Goal: Task Accomplishment & Management: Manage account settings

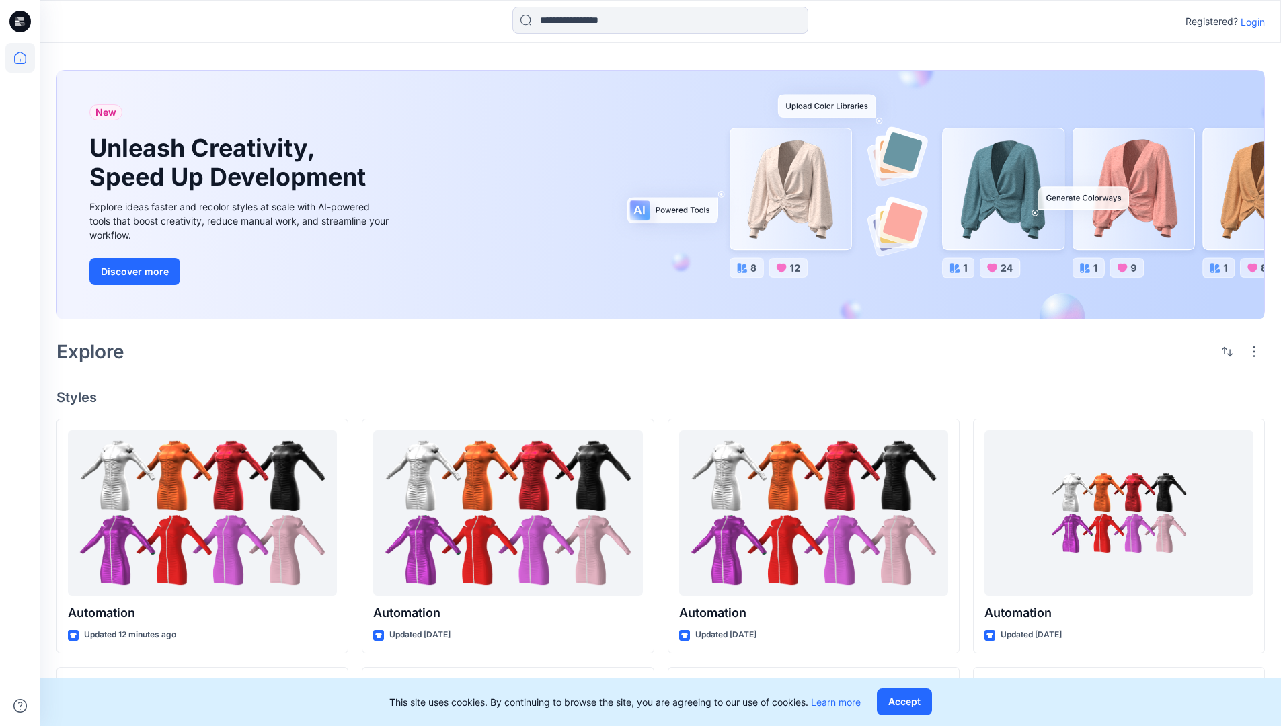
click at [1250, 22] on p "Login" at bounding box center [1253, 22] width 24 height 14
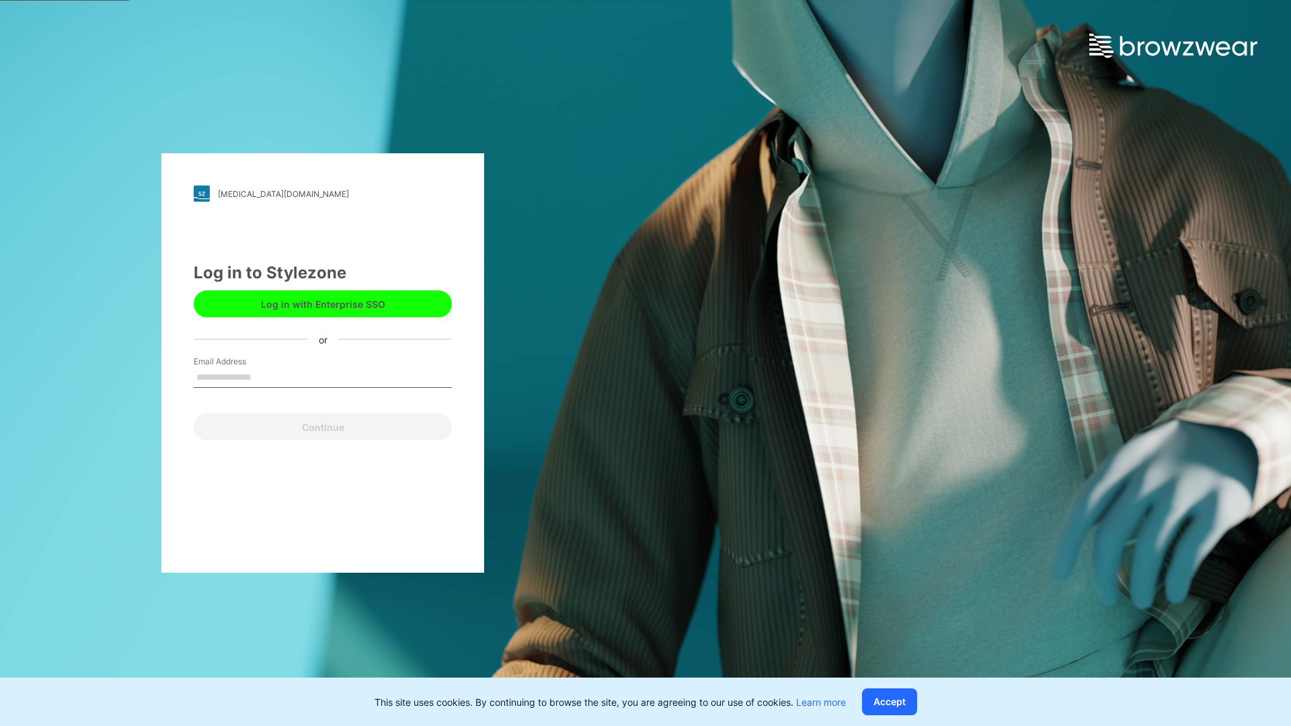
click at [266, 377] on input "Email Address" at bounding box center [323, 378] width 258 height 20
type input "**********"
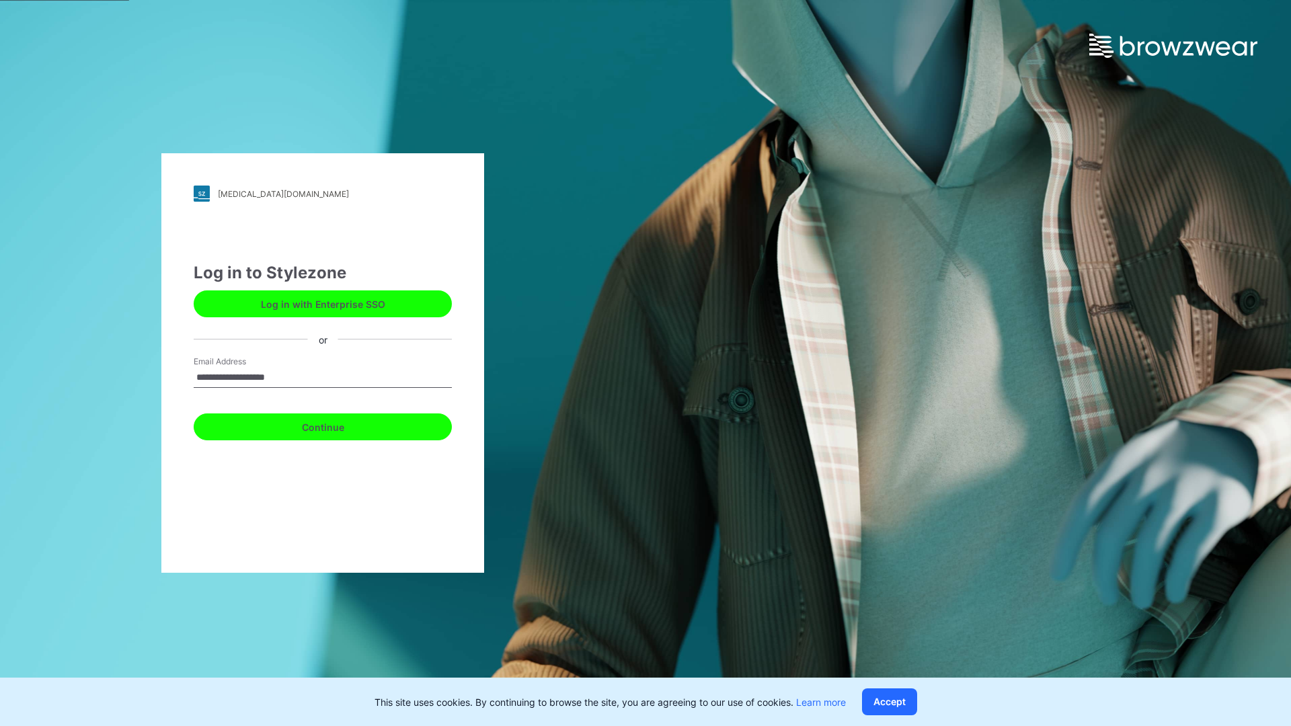
click at [338, 425] on button "Continue" at bounding box center [323, 427] width 258 height 27
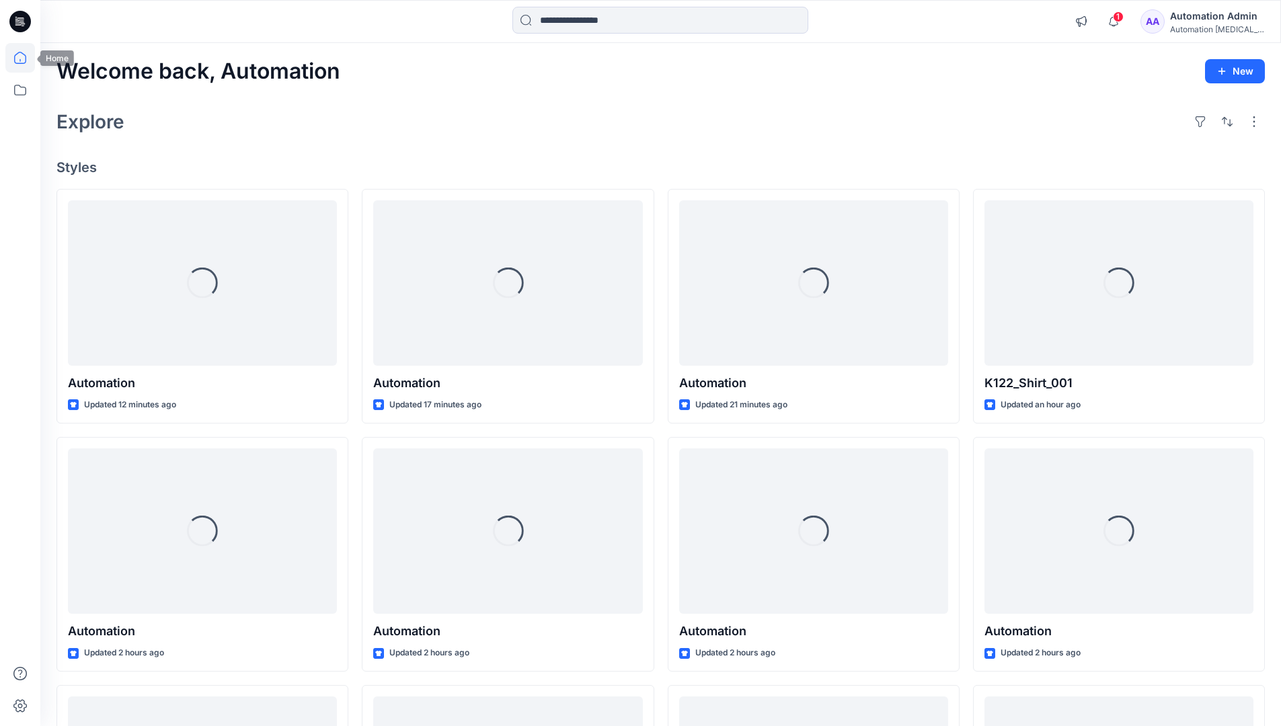
click at [26, 58] on icon at bounding box center [20, 58] width 12 height 12
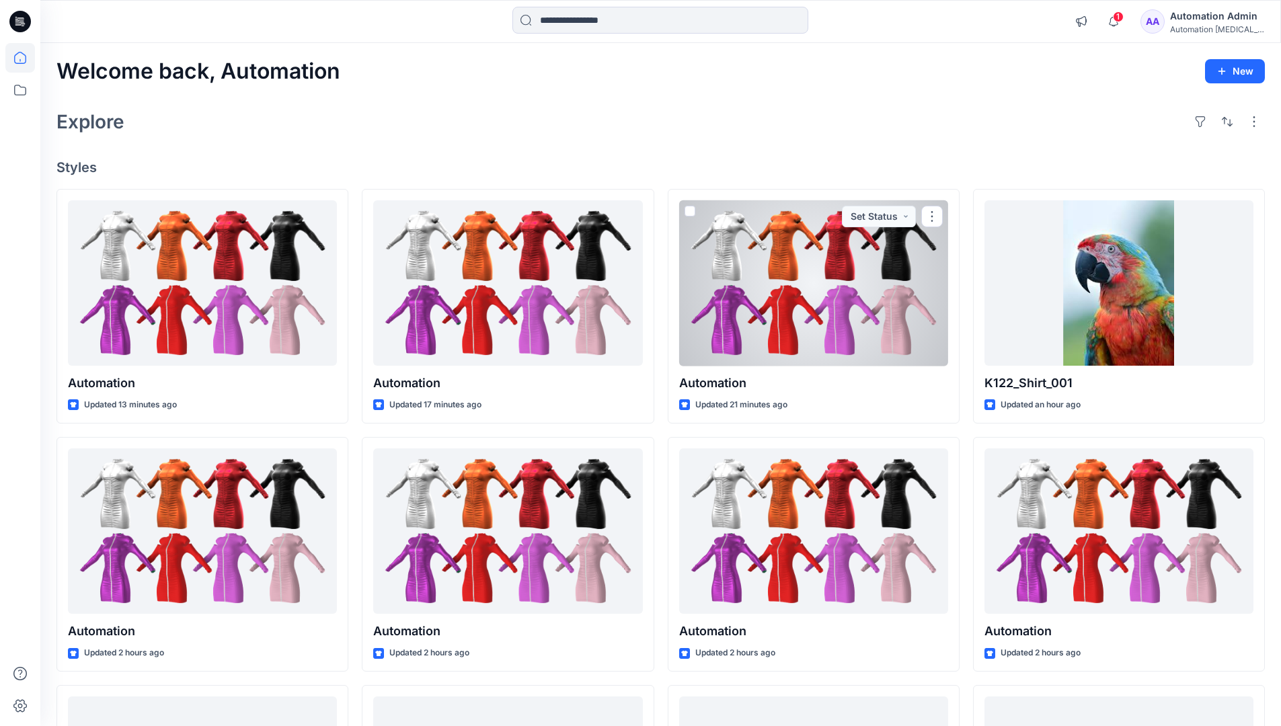
click at [1209, 17] on div "Automation Admin" at bounding box center [1217, 16] width 94 height 16
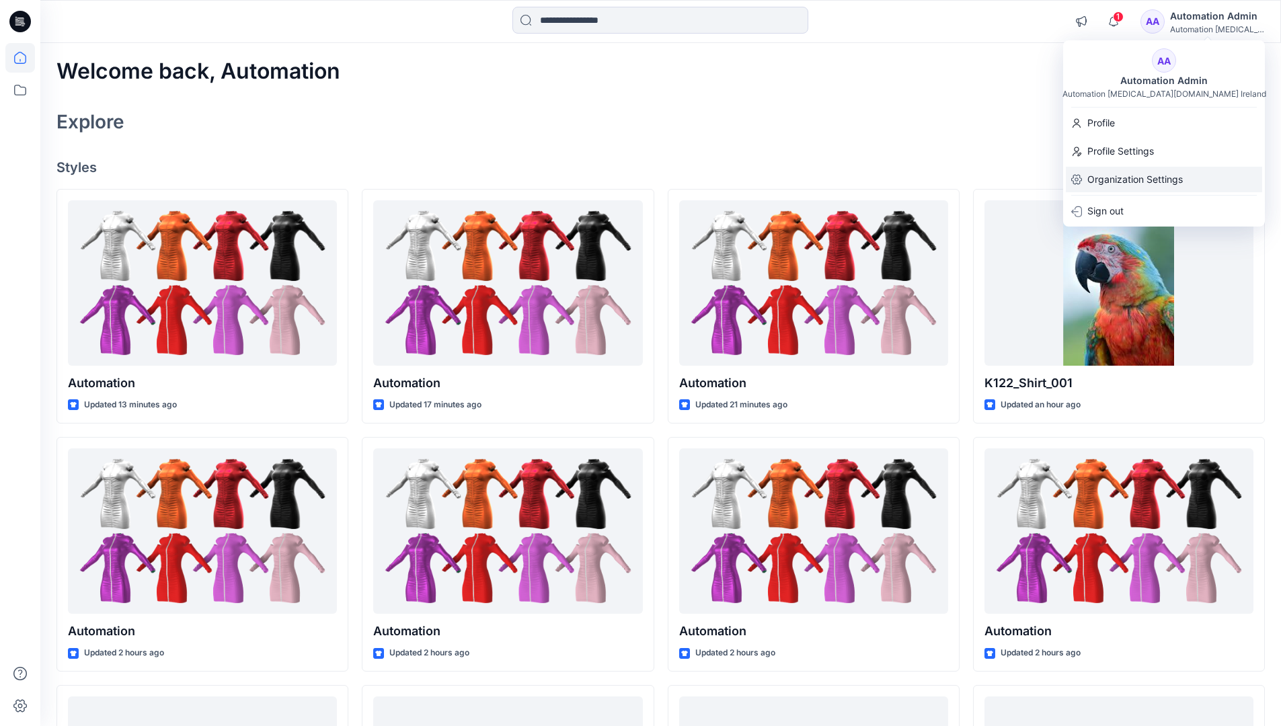
click at [1102, 182] on p "Organization Settings" at bounding box center [1136, 180] width 96 height 26
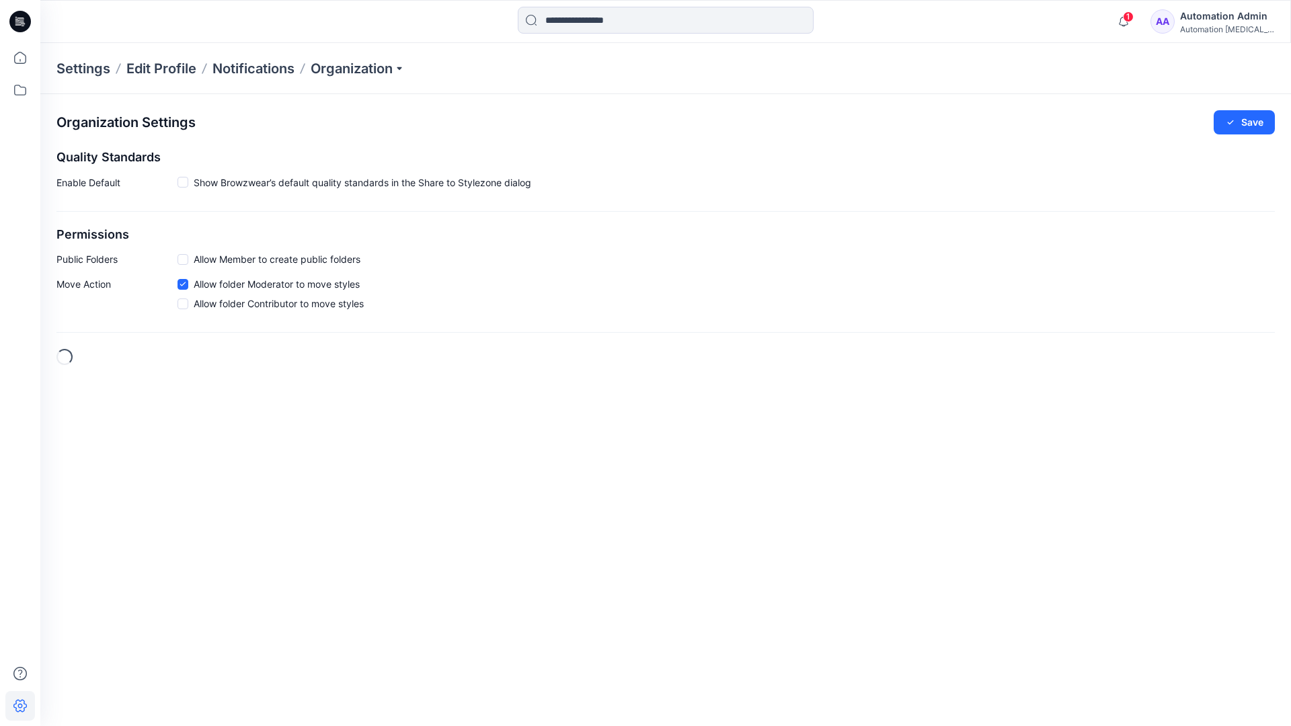
click at [73, 235] on h2 "Permissions" at bounding box center [665, 235] width 1219 height 14
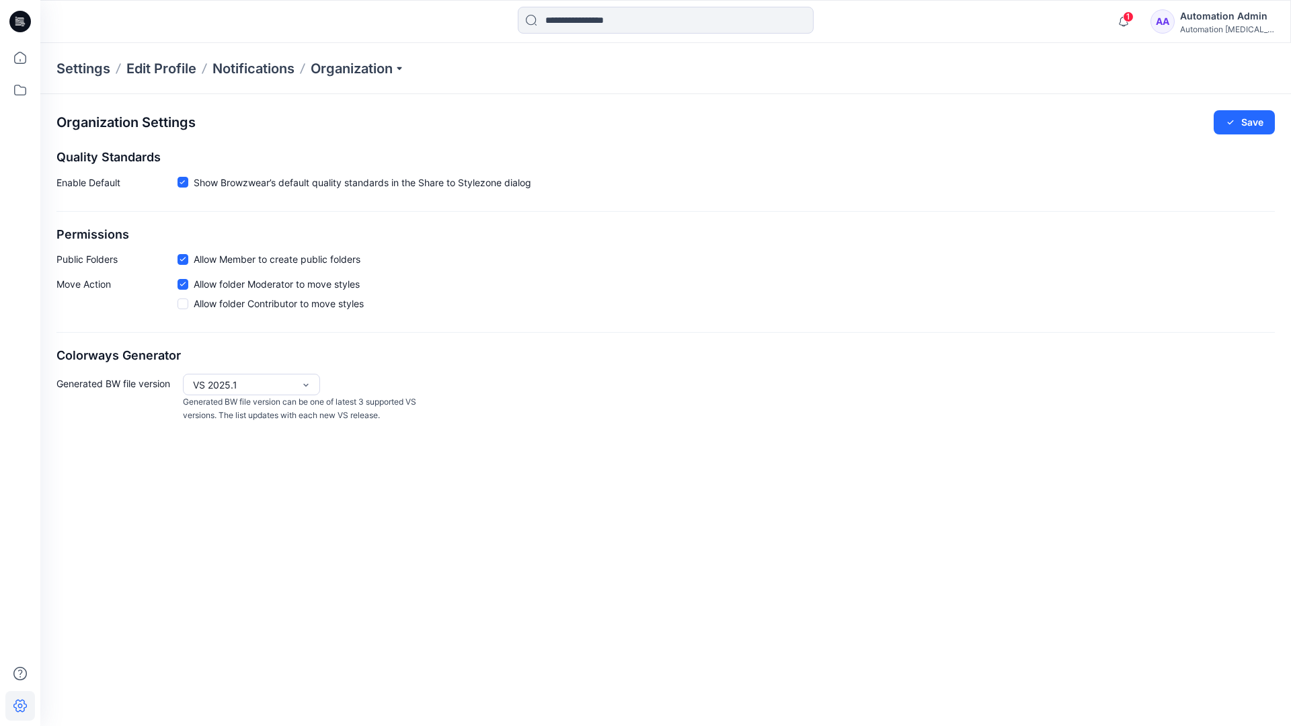
drag, startPoint x: 73, startPoint y: 235, endPoint x: 126, endPoint y: 256, distance: 56.7
click at [126, 256] on p "Public Folders" at bounding box center [116, 259] width 121 height 14
click at [77, 263] on p "Public Folders" at bounding box center [116, 259] width 121 height 14
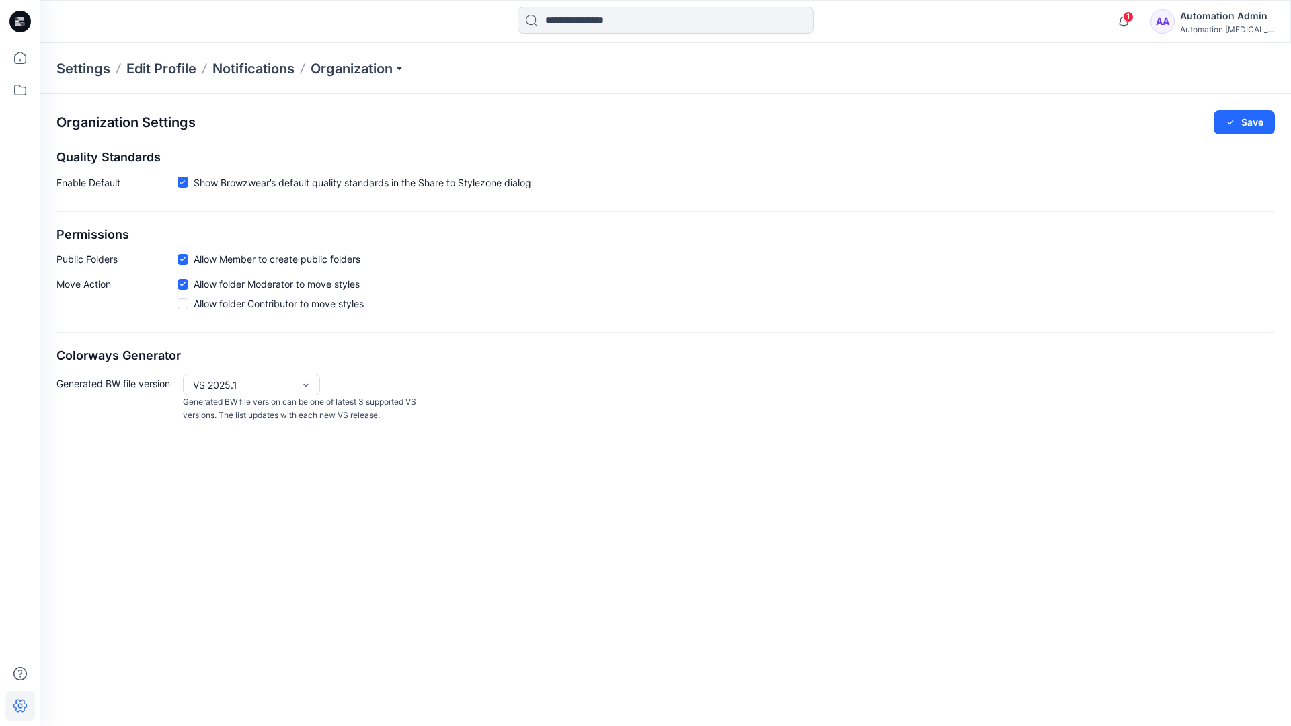
click at [83, 285] on p "Move Action" at bounding box center [116, 296] width 121 height 39
click at [103, 336] on div "Organization Settings Save Quality Standards Enable Default Show Browzwear’s de…" at bounding box center [665, 266] width 1251 height 345
click at [1238, 15] on div "Automation Admin" at bounding box center [1227, 16] width 94 height 16
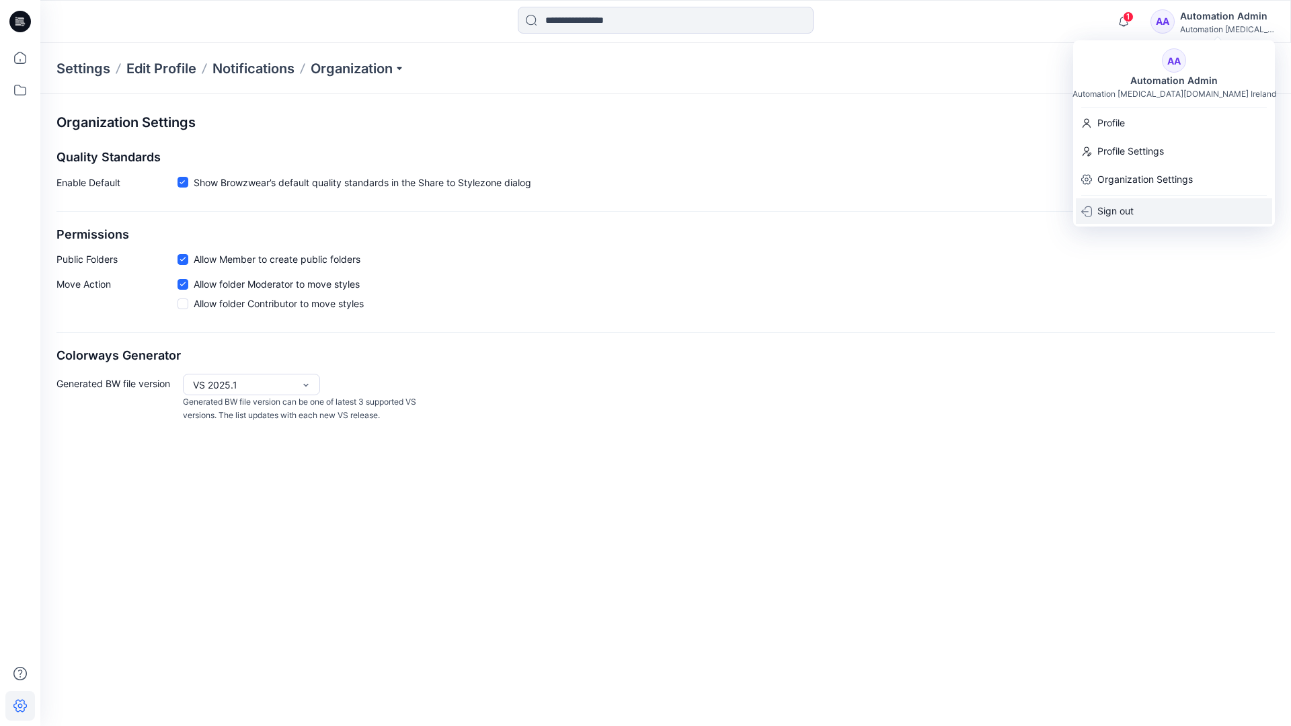
click at [1110, 207] on p "Sign out" at bounding box center [1116, 211] width 36 height 26
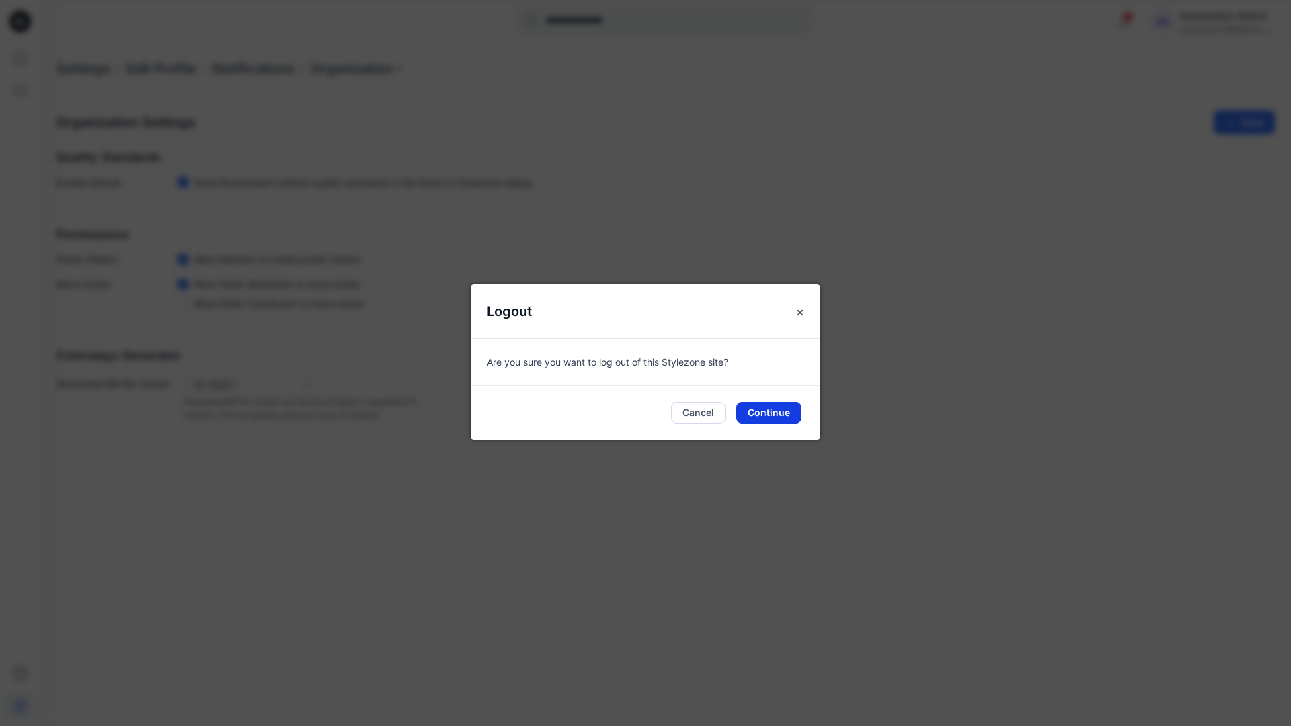
click at [770, 414] on button "Continue" at bounding box center [768, 413] width 65 height 22
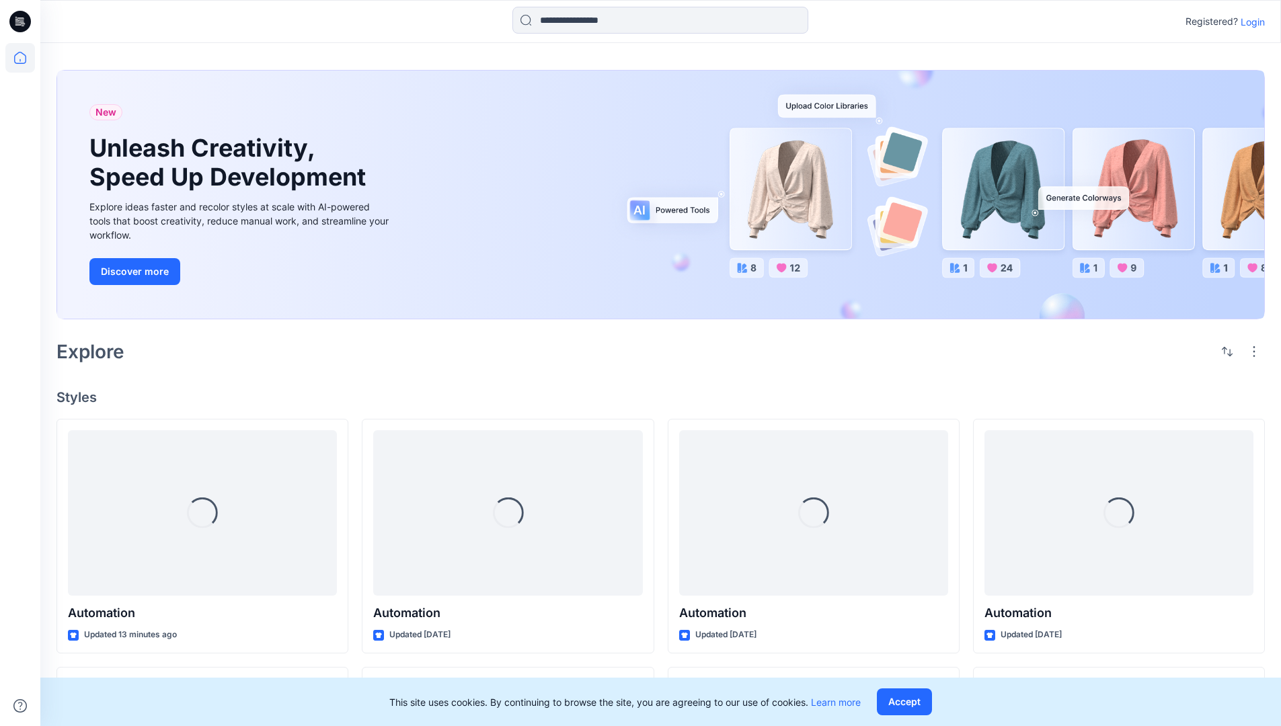
click at [1250, 22] on p "Login" at bounding box center [1253, 22] width 24 height 14
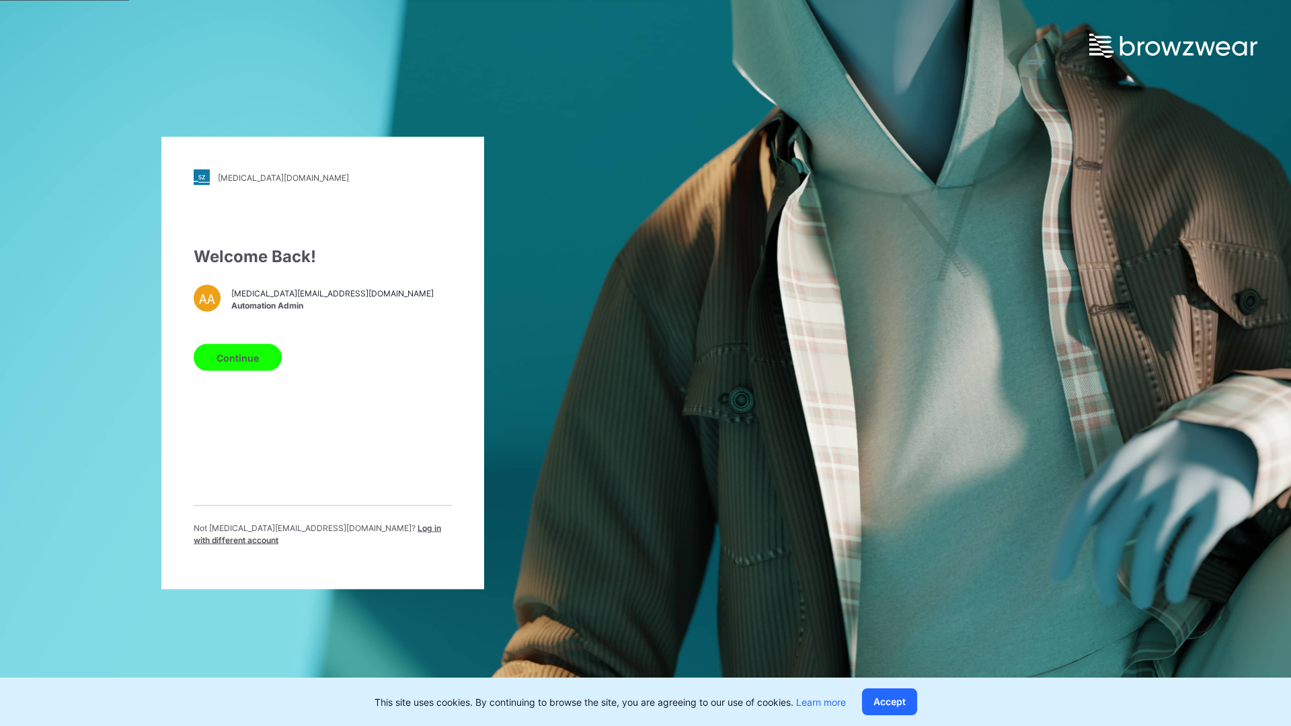
click at [332, 531] on span "Log in with different account" at bounding box center [318, 534] width 248 height 22
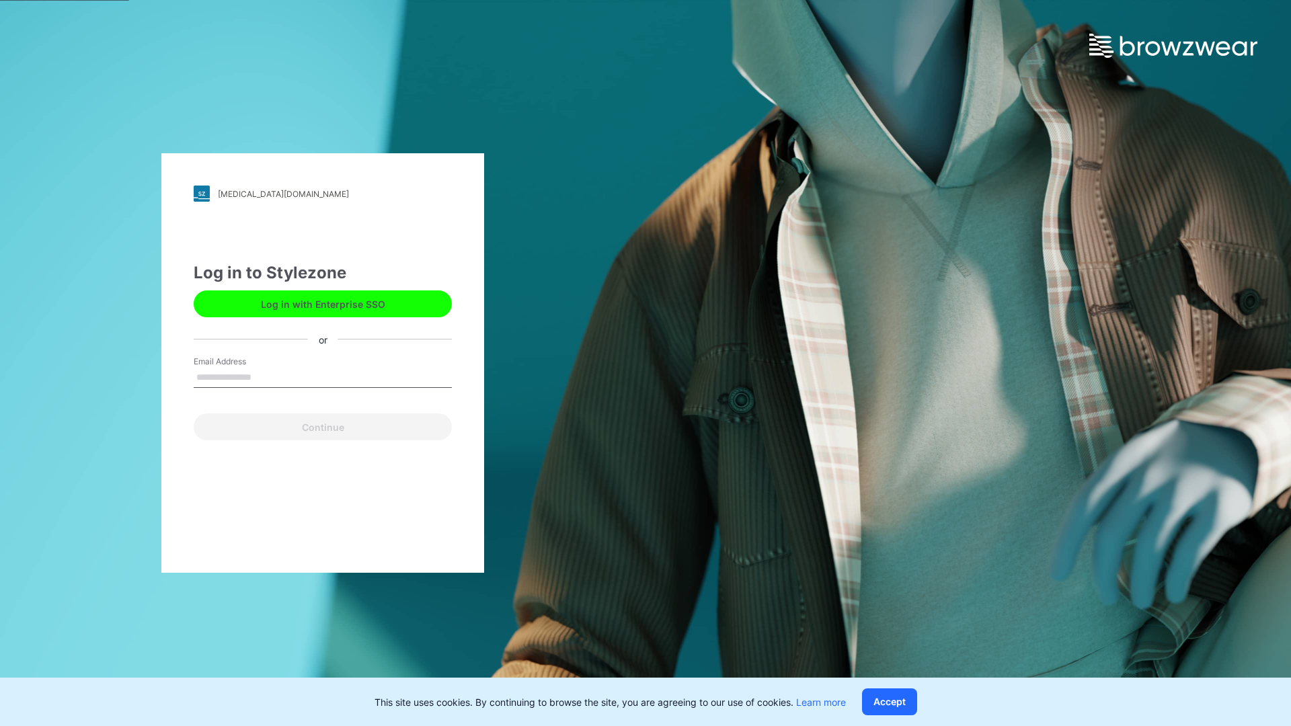
click at [266, 377] on input "Email Address" at bounding box center [323, 378] width 258 height 20
type input "**********"
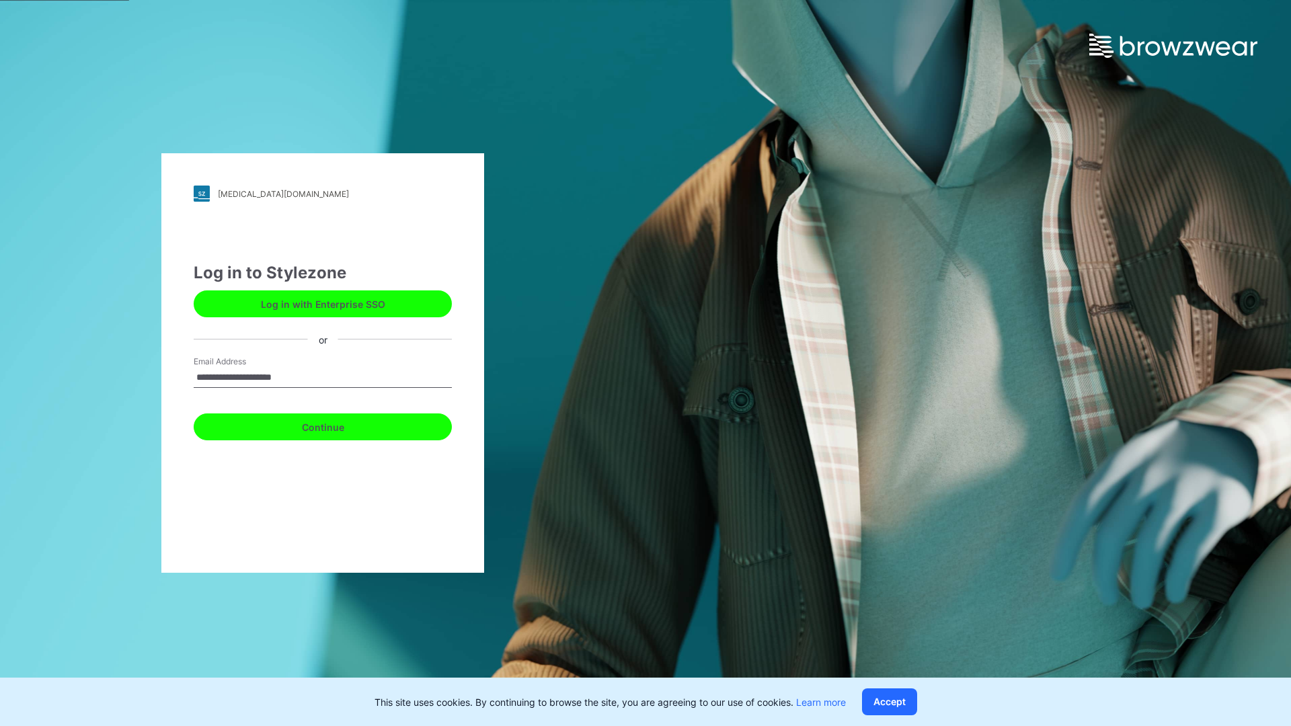
click at [338, 425] on button "Continue" at bounding box center [323, 427] width 258 height 27
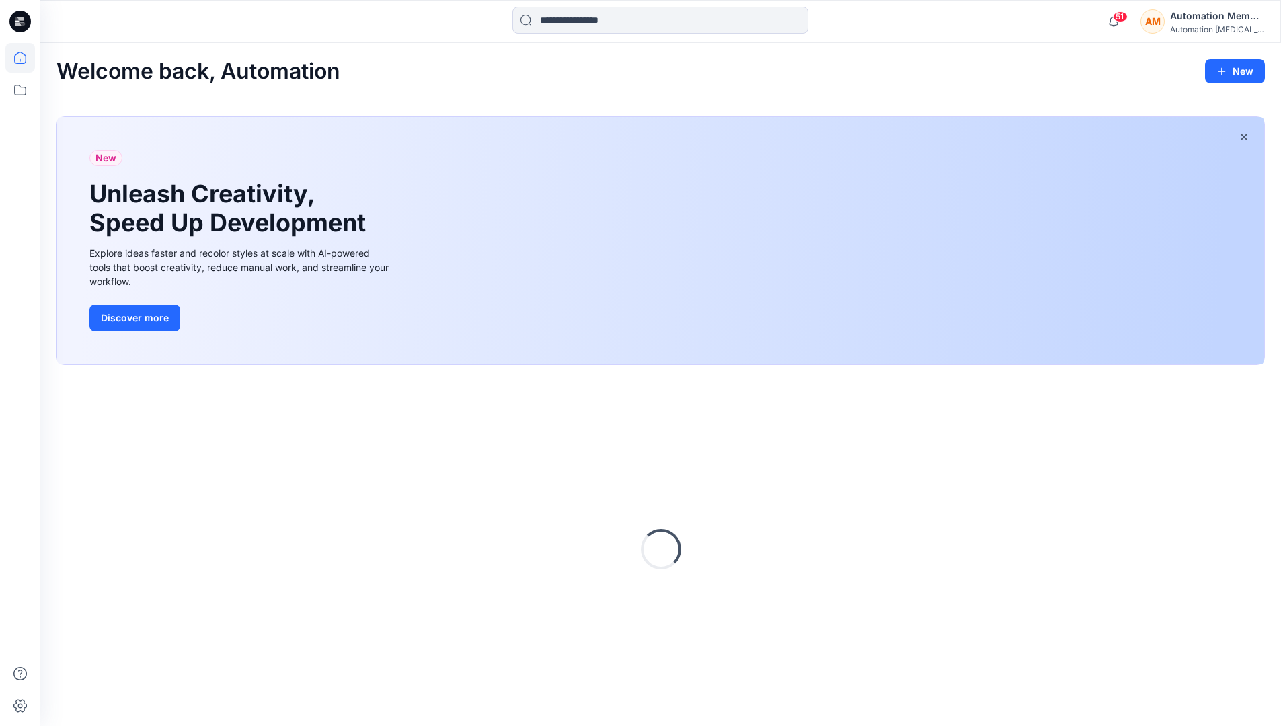
click at [1181, 23] on div "Automation Member" at bounding box center [1217, 16] width 94 height 16
